Goal: Task Accomplishment & Management: Manage account settings

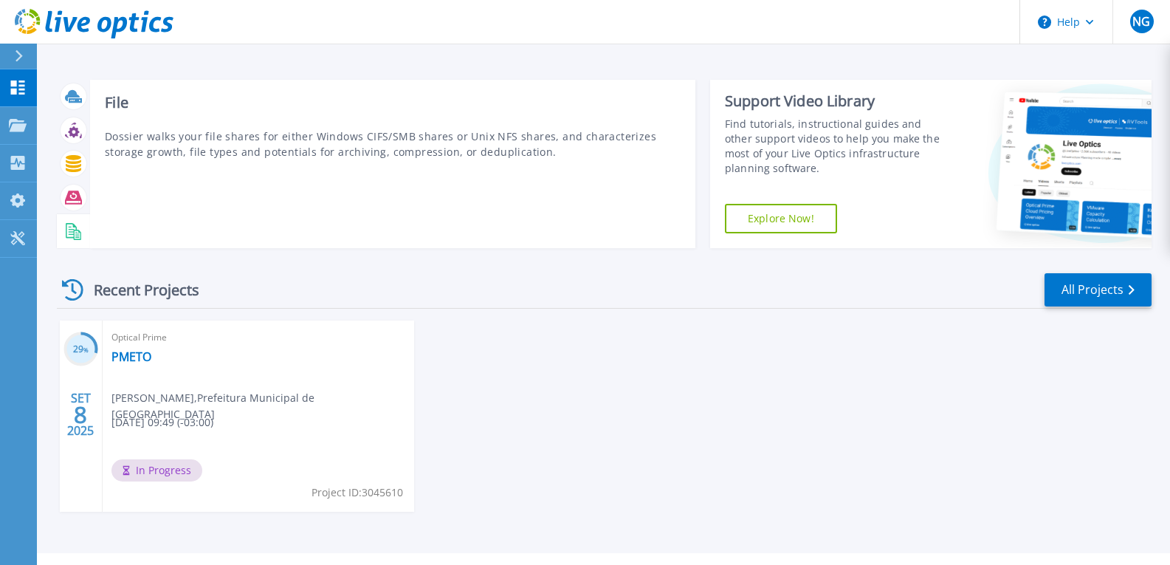
click at [72, 236] on icon at bounding box center [73, 231] width 17 height 17
click at [512, 208] on div "File Dossier walks your file shares for either Windows CIFS/SMB shares or Unix …" at bounding box center [393, 164] width 606 height 168
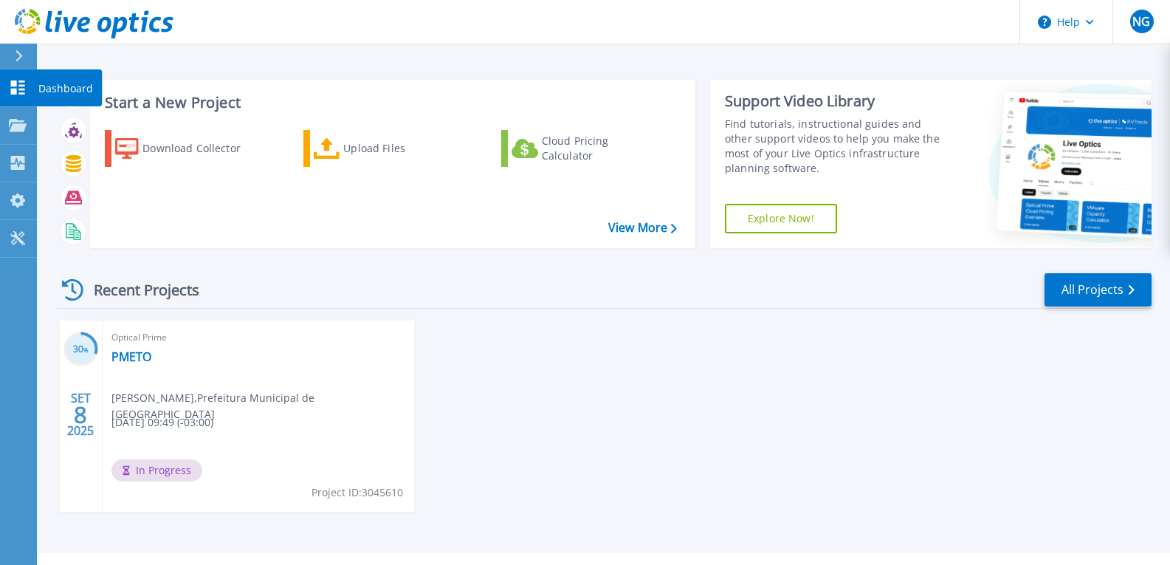
click at [49, 87] on p "Dashboard" at bounding box center [65, 88] width 55 height 38
click at [45, 232] on p "Tools" at bounding box center [52, 239] width 26 height 38
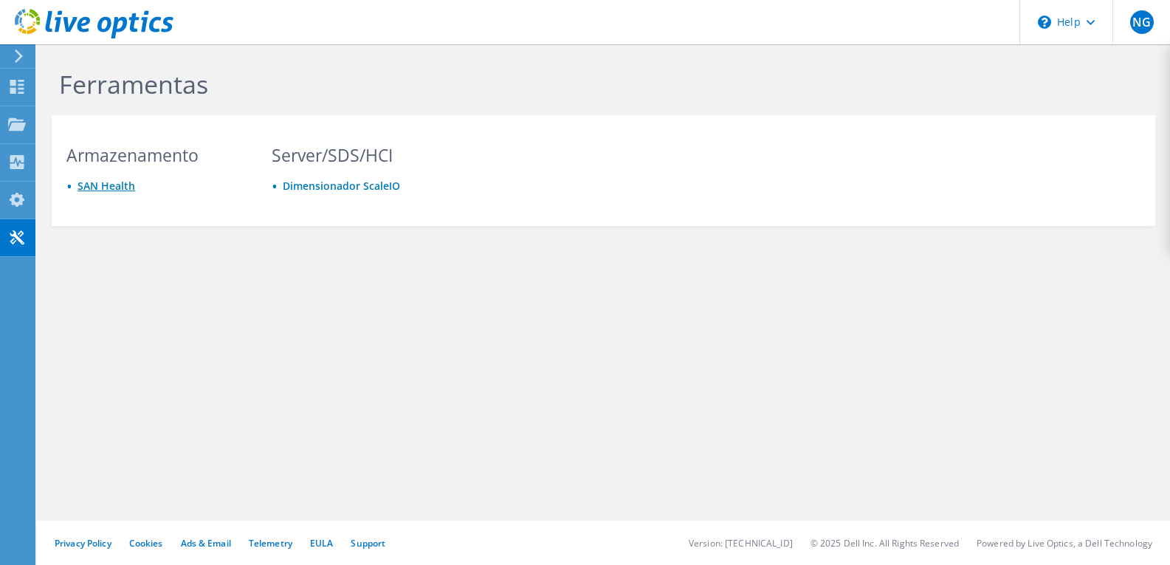
click at [118, 184] on link "SAN Health" at bounding box center [107, 186] width 58 height 14
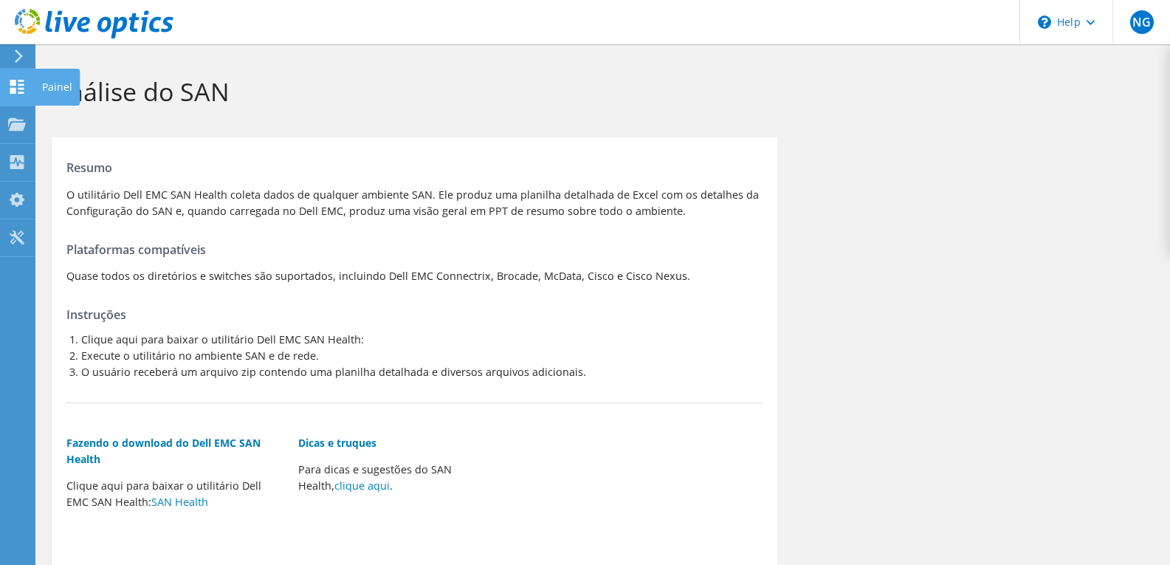
click at [13, 95] on div at bounding box center [17, 88] width 18 height 16
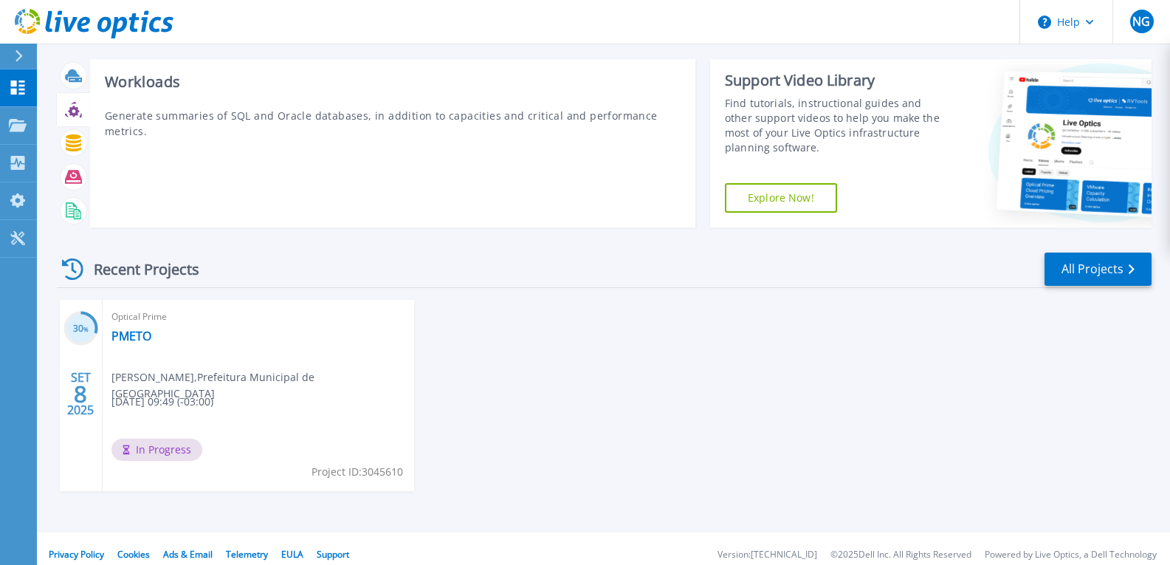
scroll to position [32, 0]
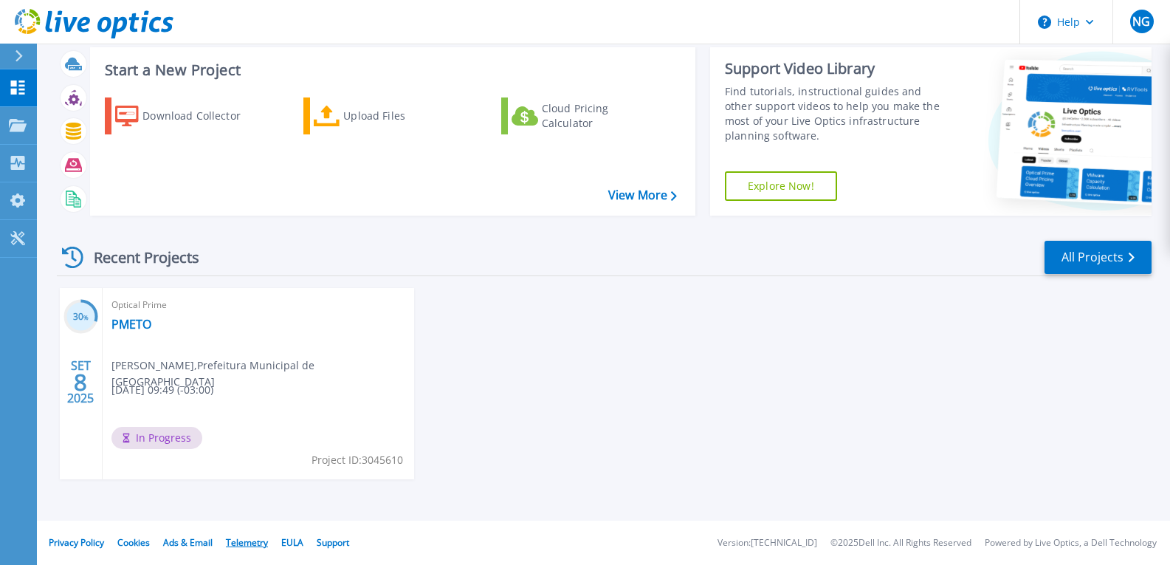
click at [249, 543] on link "Telemetry" at bounding box center [247, 542] width 42 height 13
click at [28, 165] on link "Collectors Collectors" at bounding box center [18, 164] width 37 height 38
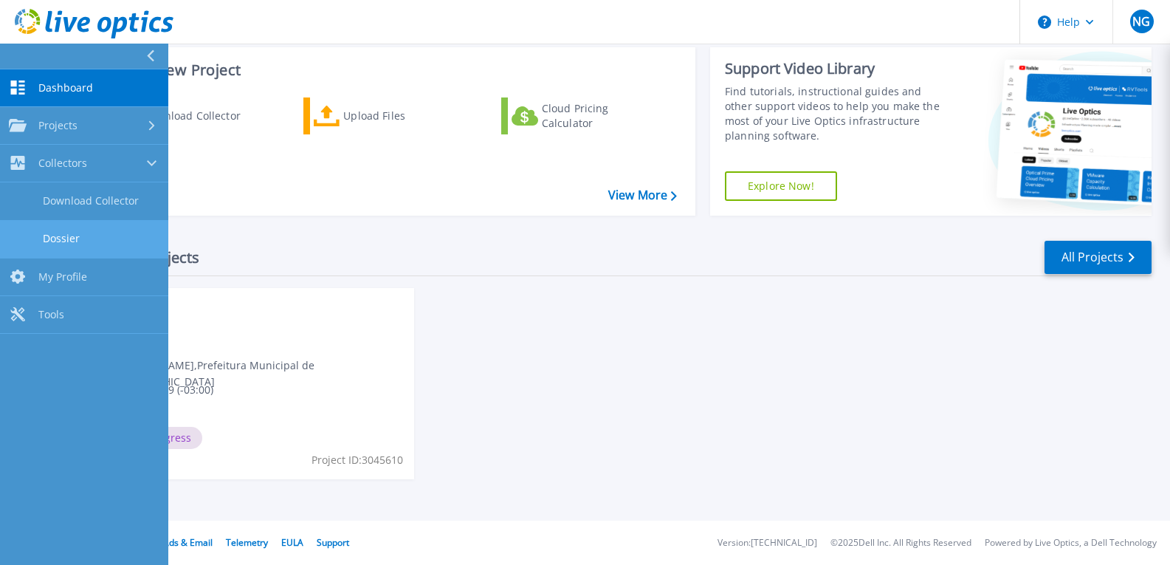
click at [48, 244] on link "Dossier" at bounding box center [84, 239] width 168 height 38
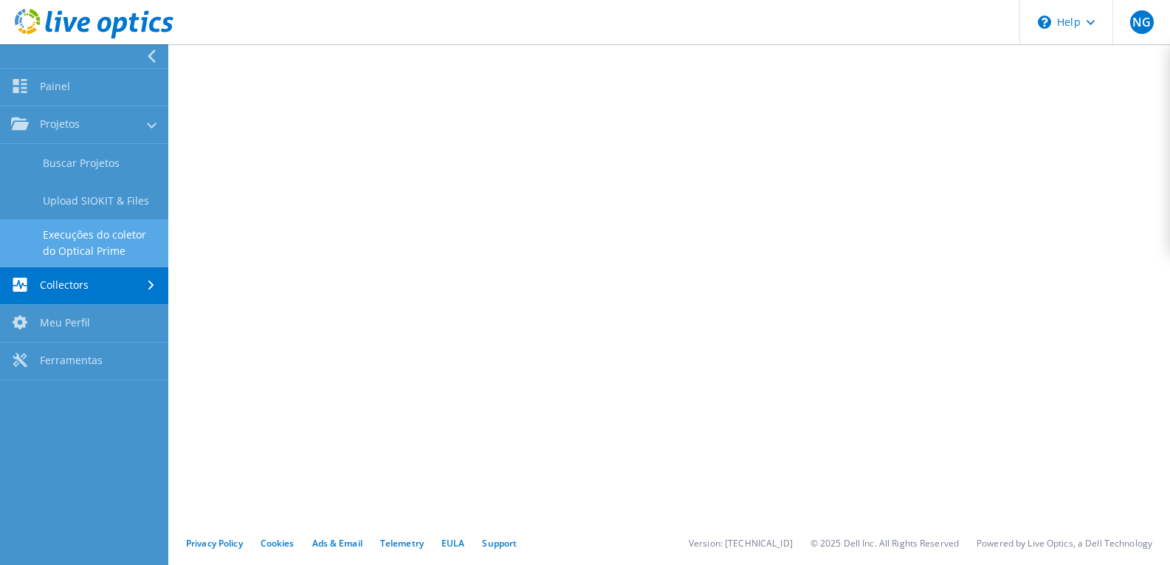
click at [71, 244] on link "Execuções do coletor do Optical Prime" at bounding box center [84, 242] width 168 height 47
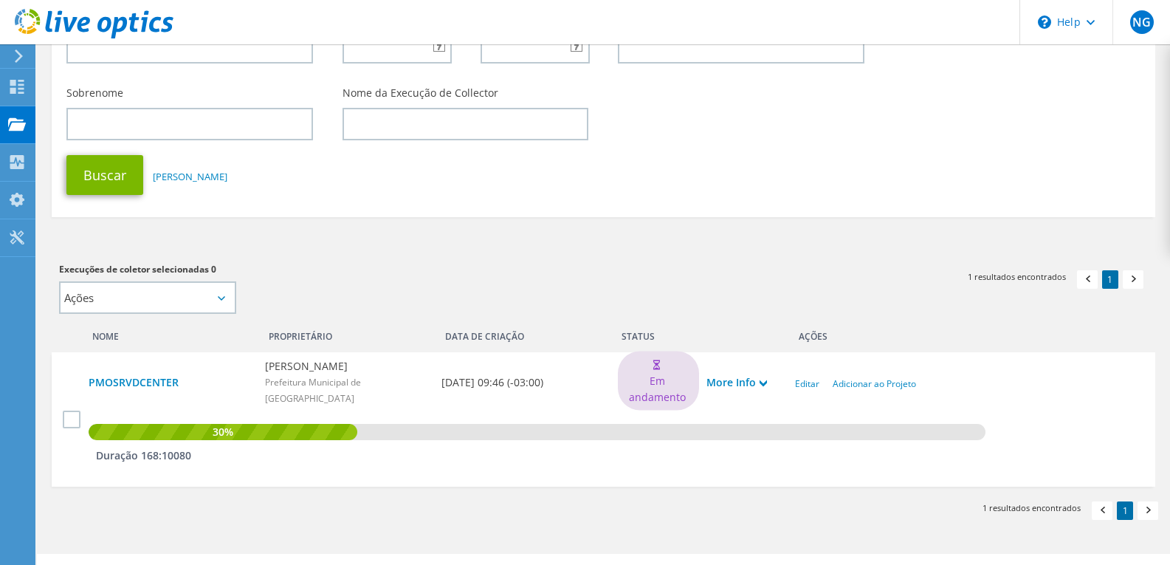
scroll to position [196, 0]
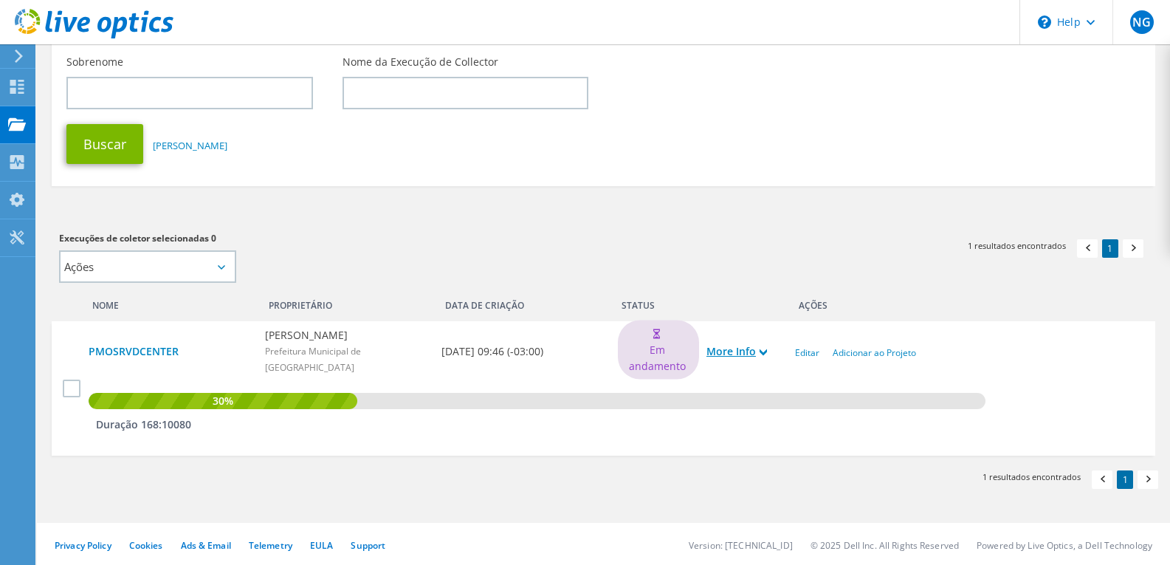
click at [753, 355] on link "More Info" at bounding box center [737, 351] width 61 height 16
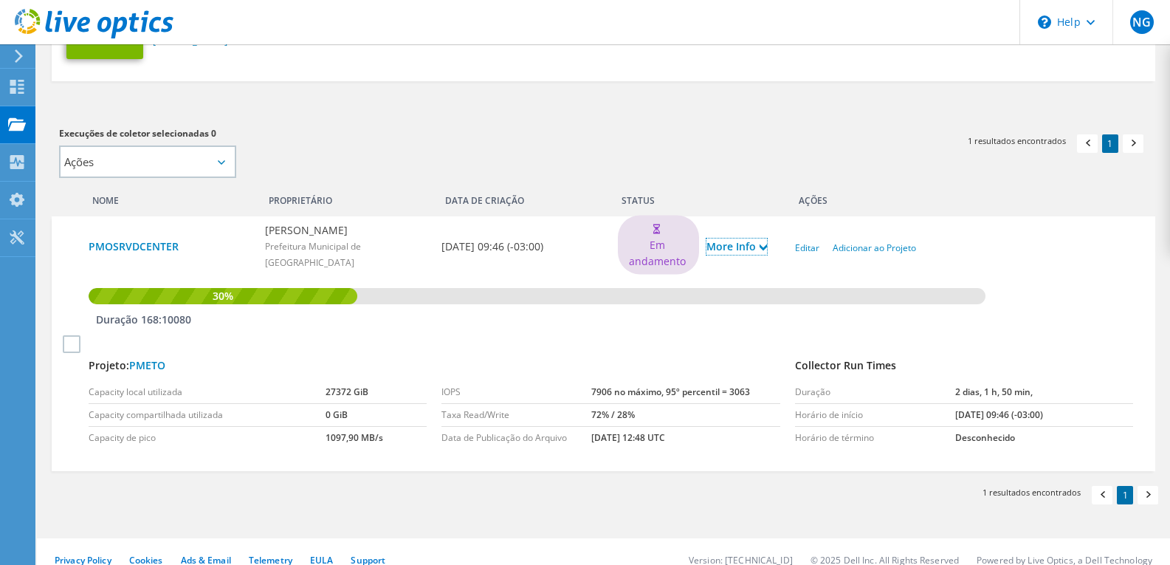
scroll to position [317, 0]
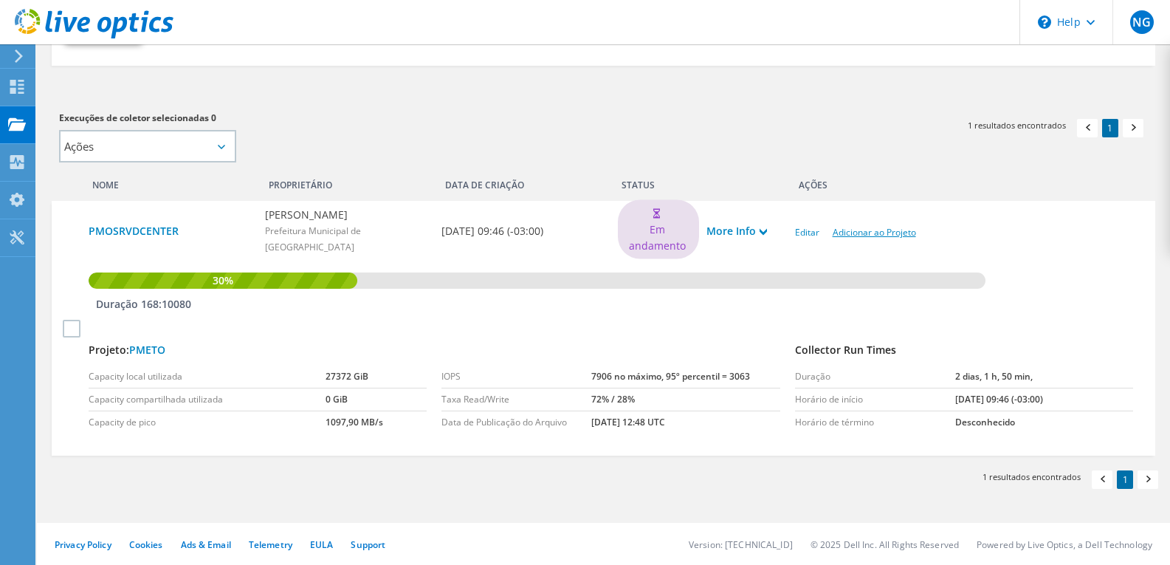
click at [869, 229] on link "Adicionar ao Projeto" at bounding box center [874, 232] width 83 height 13
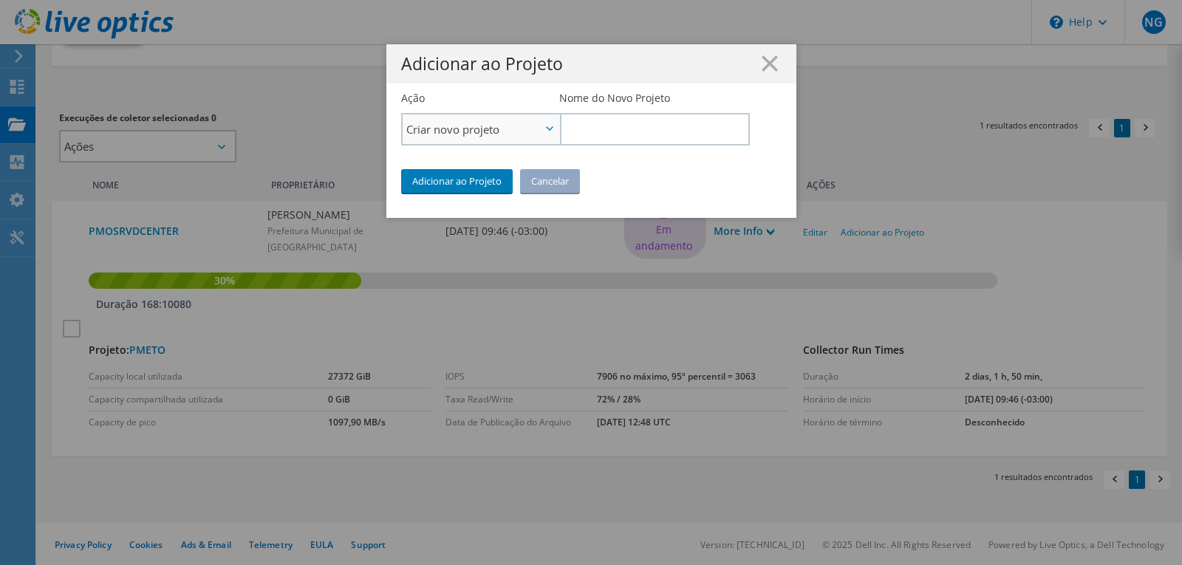
click at [538, 128] on span "Criar novo projeto" at bounding box center [480, 129] width 157 height 30
click at [582, 121] on input "Nome do Novo Projeto" at bounding box center [654, 129] width 190 height 32
click at [762, 61] on line at bounding box center [769, 63] width 15 height 15
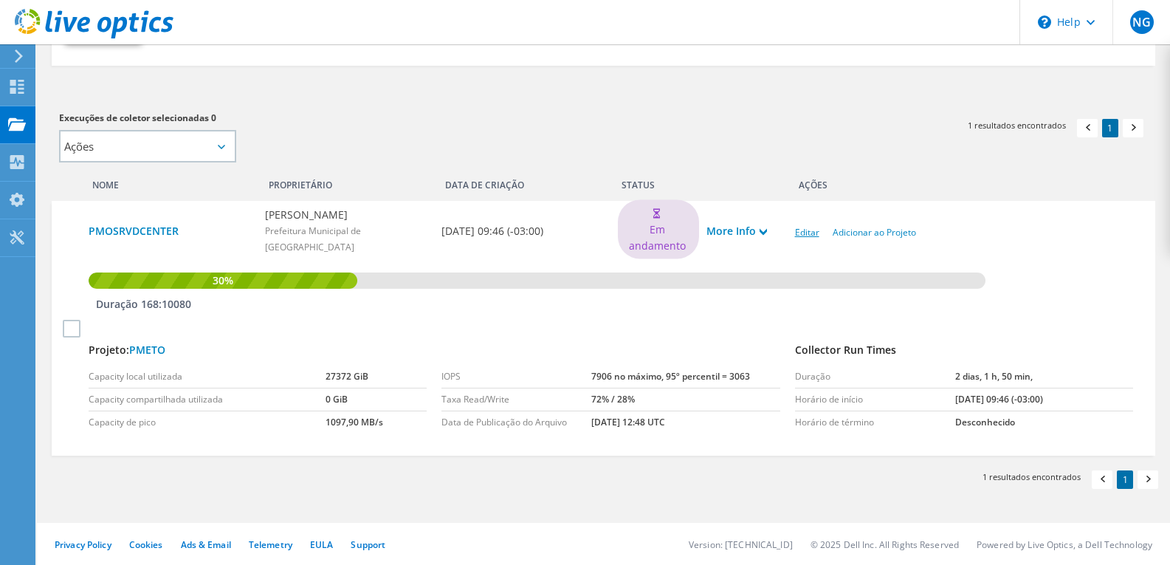
click at [806, 230] on link "Editar" at bounding box center [807, 232] width 24 height 13
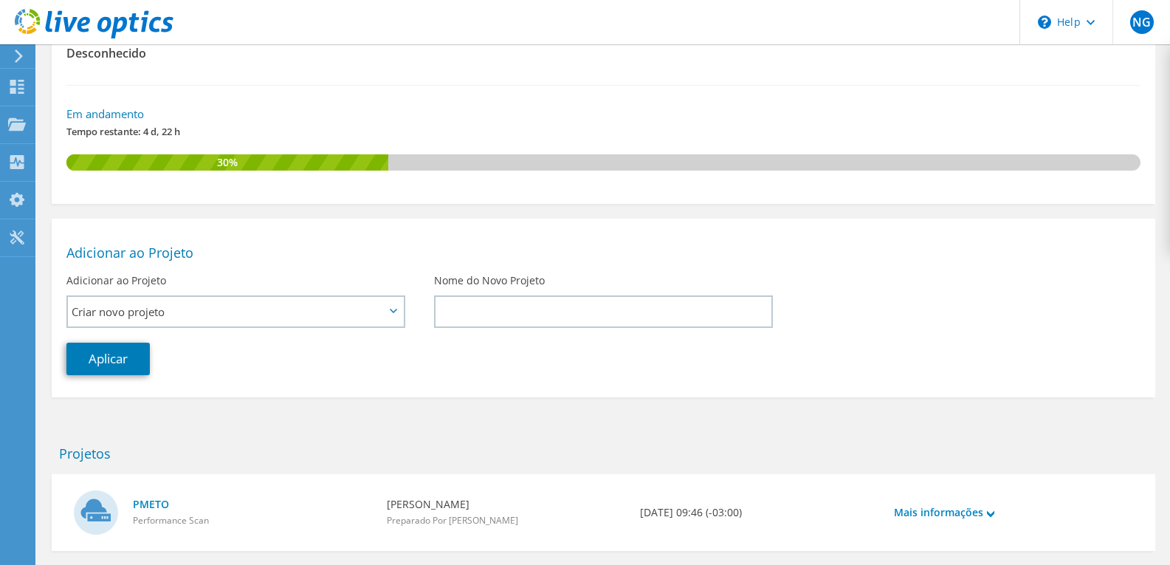
scroll to position [330, 0]
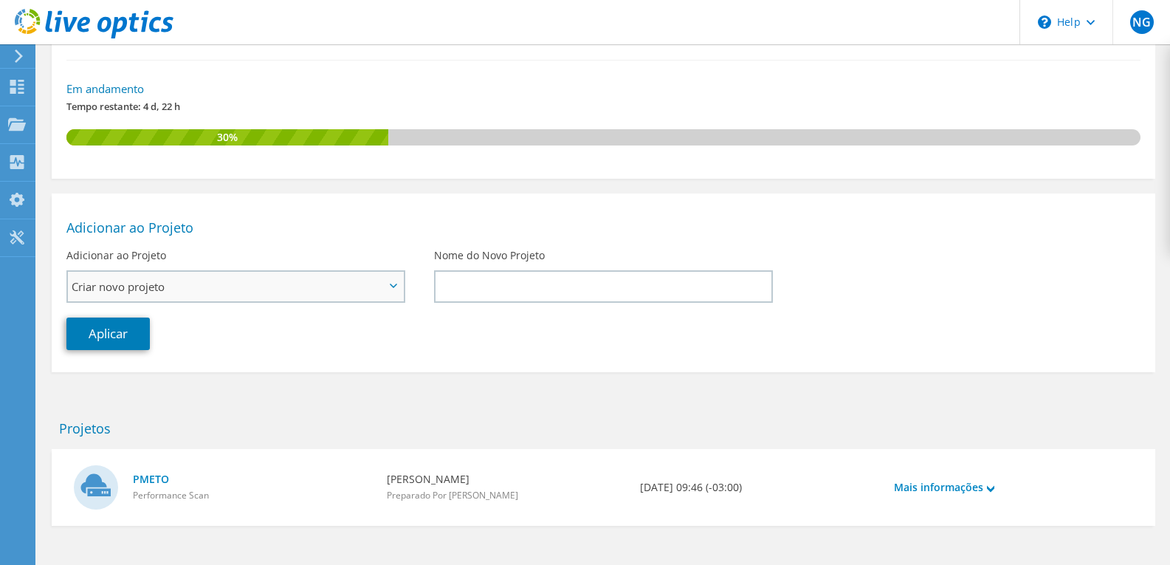
click at [388, 272] on span "Criar novo projeto" at bounding box center [235, 287] width 335 height 30
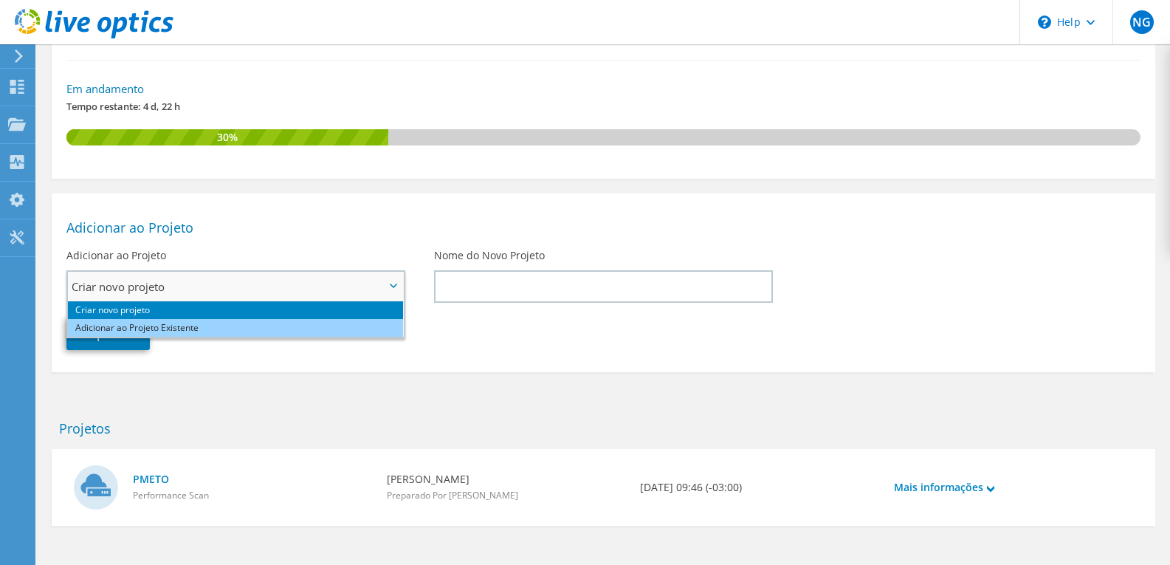
click at [143, 319] on li "Adicionar ao Projeto Existente" at bounding box center [235, 328] width 335 height 18
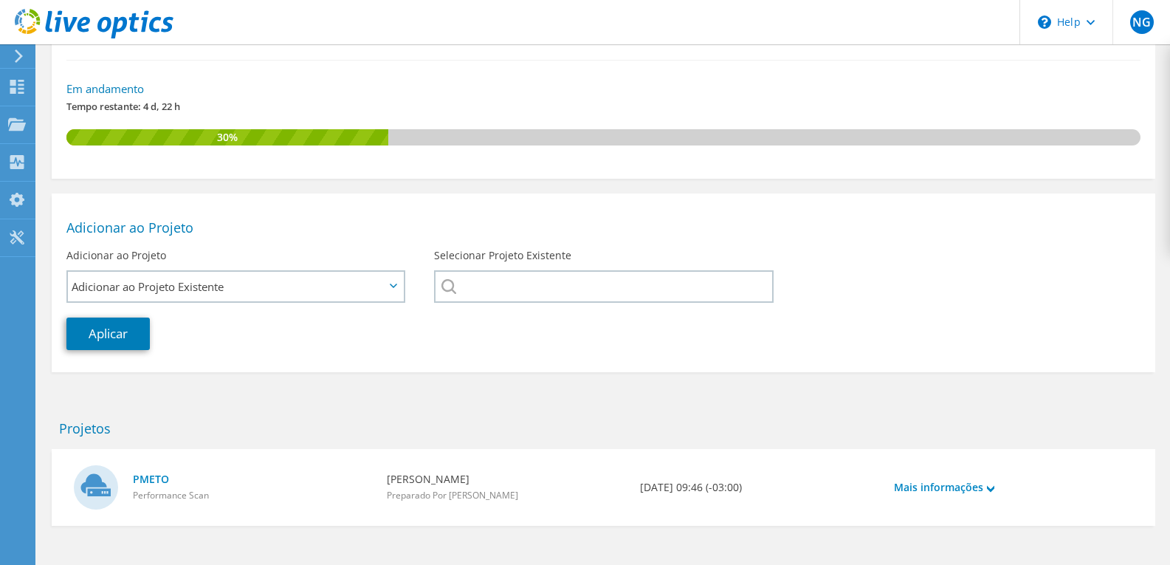
click at [449, 270] on div at bounding box center [603, 286] width 338 height 32
click at [962, 479] on link "Mais informações" at bounding box center [944, 487] width 100 height 16
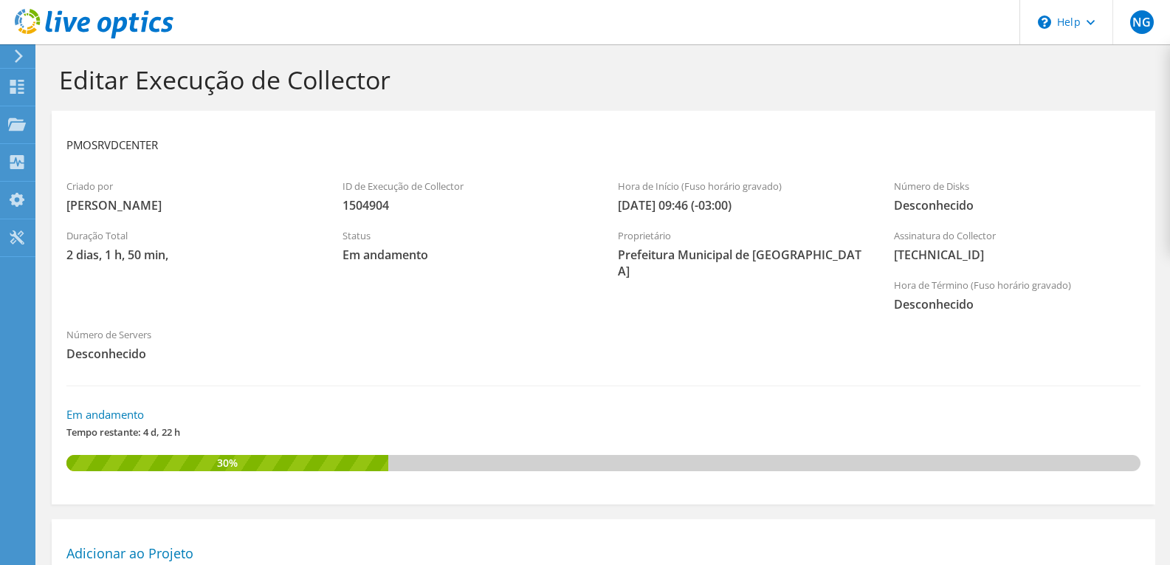
scroll to position [0, 0]
